Goal: Information Seeking & Learning: Understand process/instructions

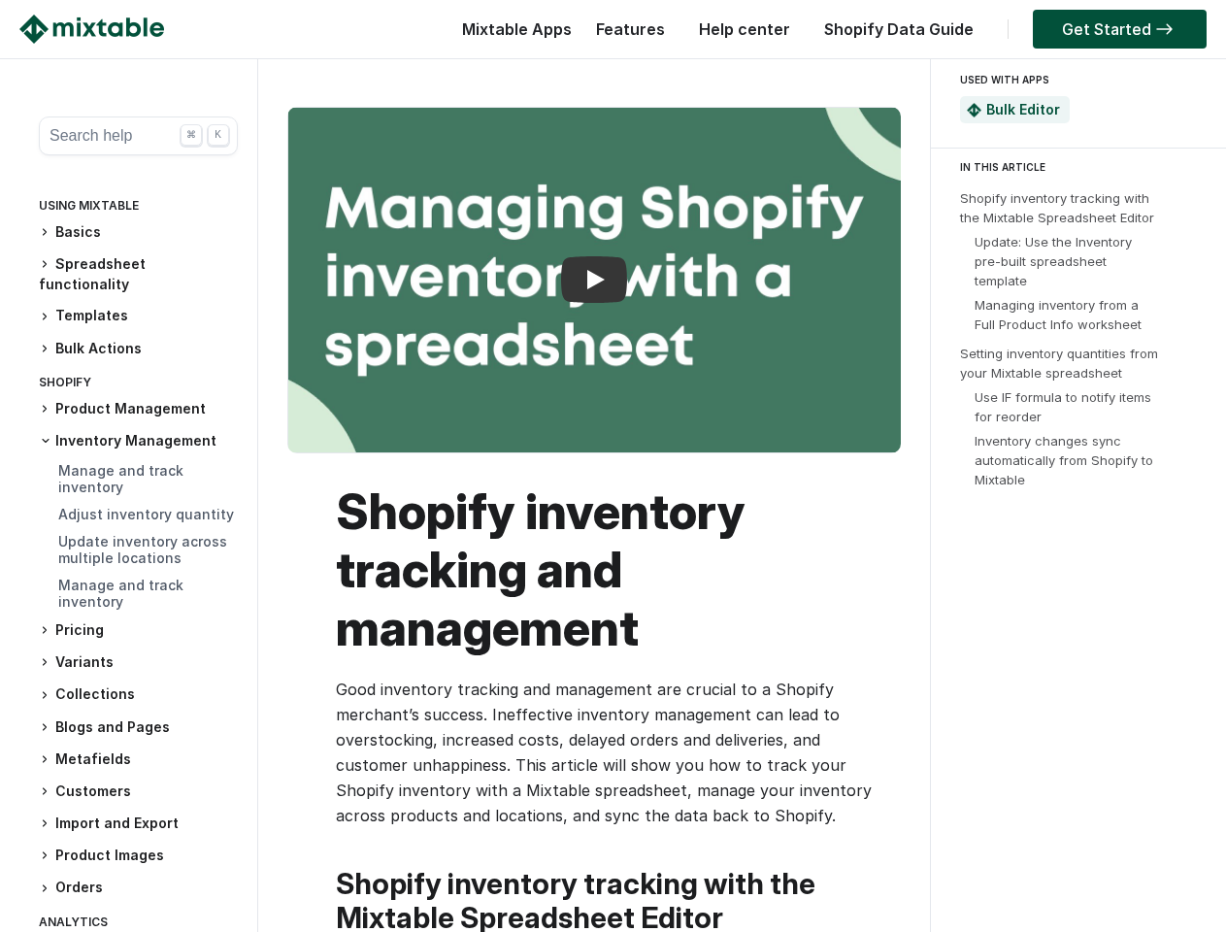
click at [613, 495] on h1 "Shopify inventory tracking and management" at bounding box center [604, 570] width 537 height 175
click at [130, 136] on button "Search help ⌘ K" at bounding box center [138, 136] width 199 height 39
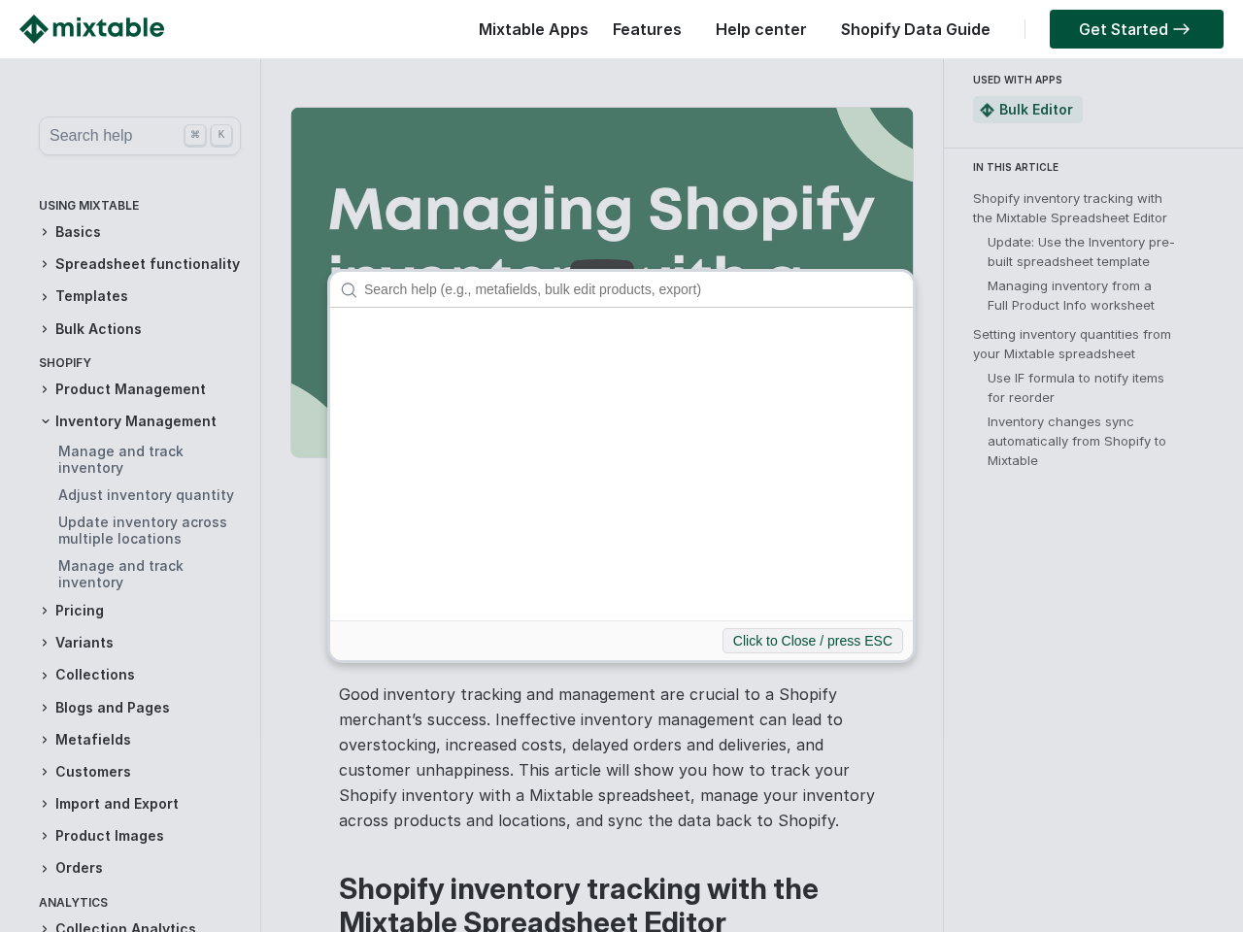
click at [130, 232] on div "Click to Close / press ESC" at bounding box center [621, 466] width 1243 height 932
click at [130, 274] on div "Click to Close / press ESC" at bounding box center [621, 466] width 1243 height 932
click at [130, 316] on div "Click to Close / press ESC" at bounding box center [621, 466] width 1243 height 932
click at [130, 349] on div "Click to Close / press ESC" at bounding box center [621, 466] width 1243 height 932
click at [130, 409] on div "Click to Close / press ESC" at bounding box center [621, 466] width 1243 height 932
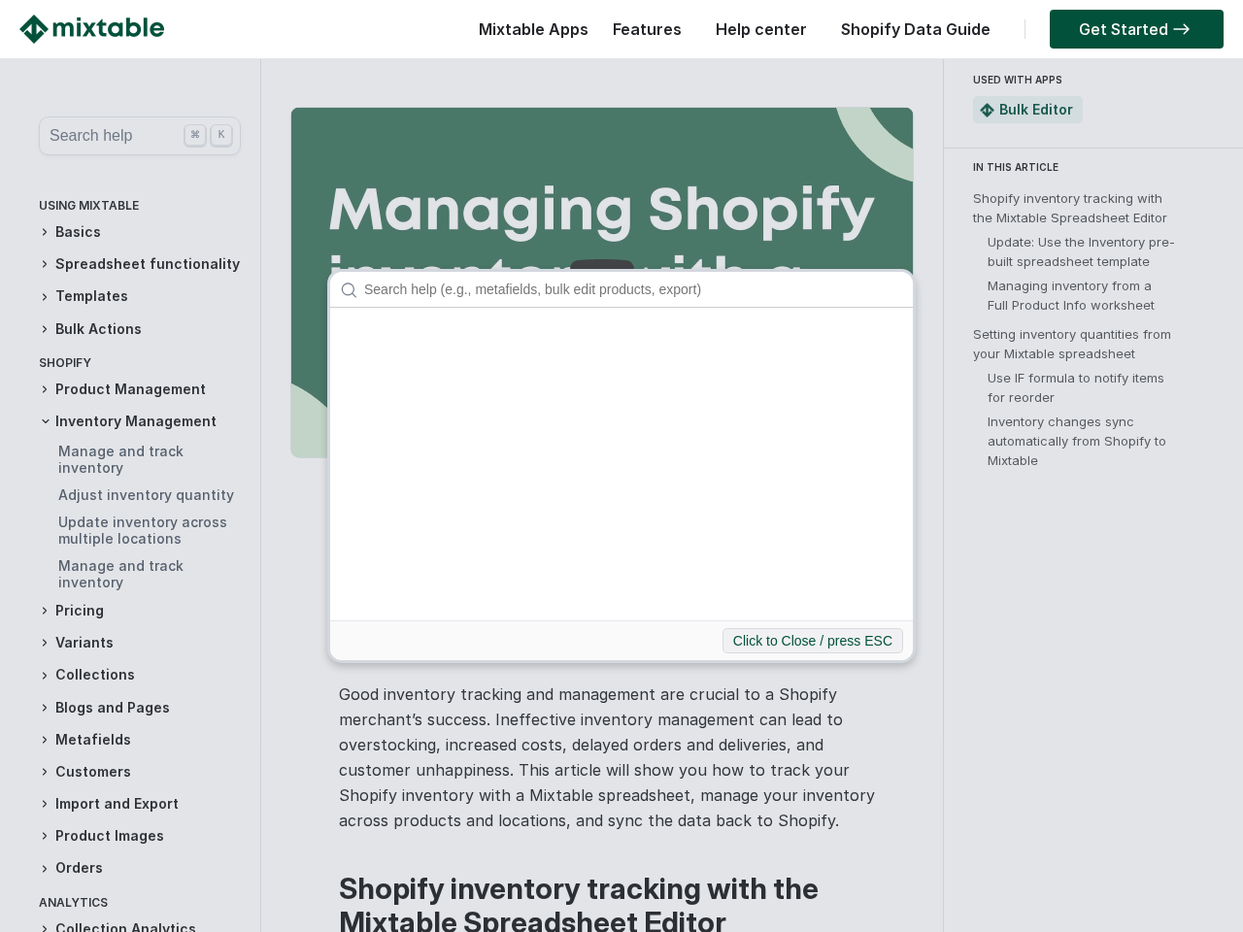
click at [130, 441] on div "Click to Close / press ESC" at bounding box center [621, 466] width 1243 height 932
click at [130, 648] on div "Click to Close / press ESC" at bounding box center [621, 466] width 1243 height 932
click at [130, 680] on div "Click to Close / press ESC" at bounding box center [621, 466] width 1243 height 932
